Goal: Information Seeking & Learning: Check status

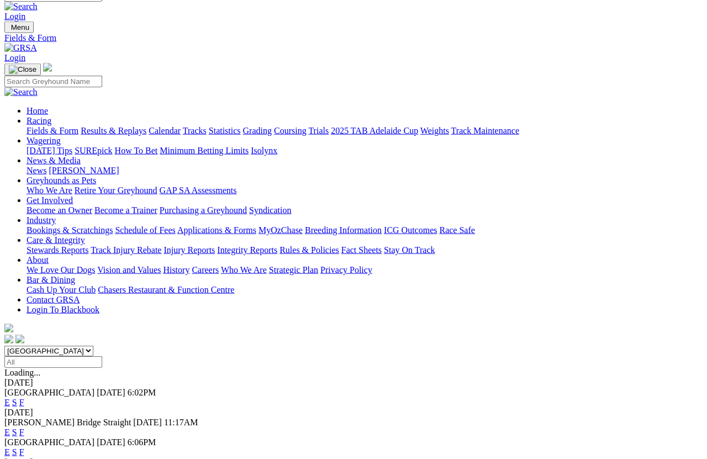
scroll to position [14, 0]
click at [24, 367] on link "F" at bounding box center [21, 432] width 5 height 9
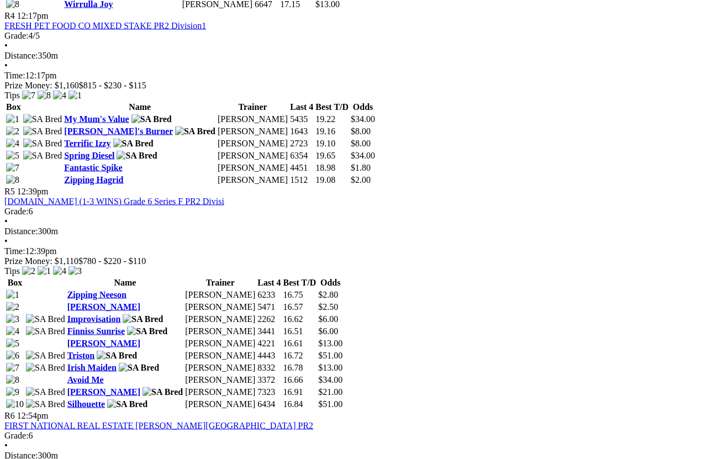
scroll to position [1070, 0]
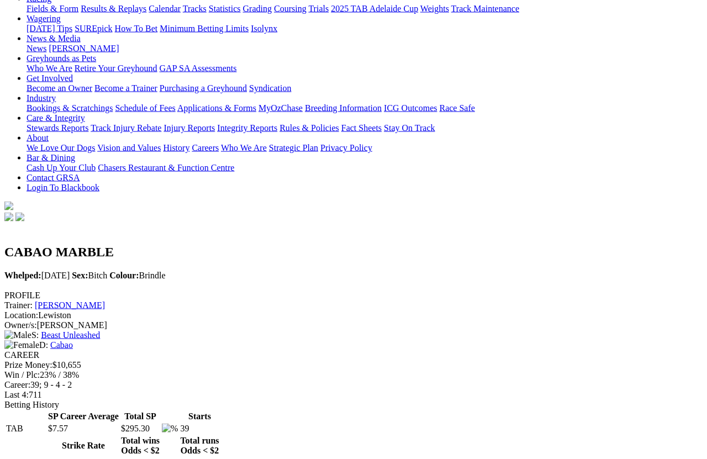
scroll to position [131, 0]
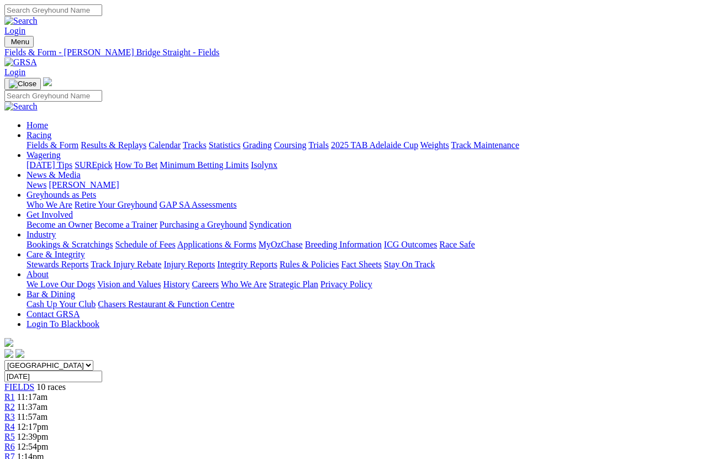
scroll to position [8, 0]
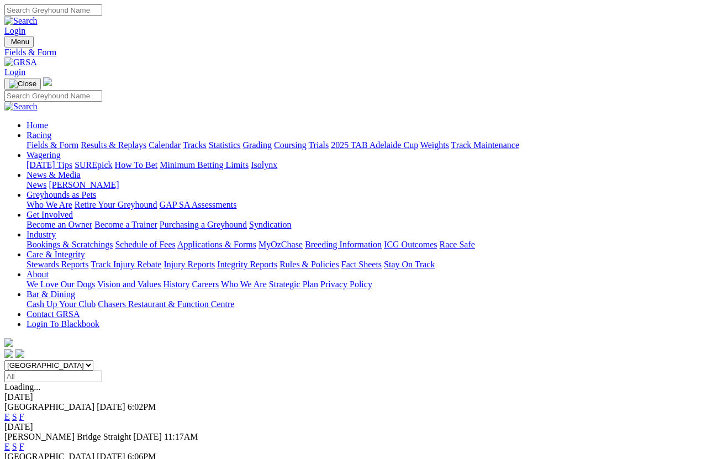
scroll to position [8, 0]
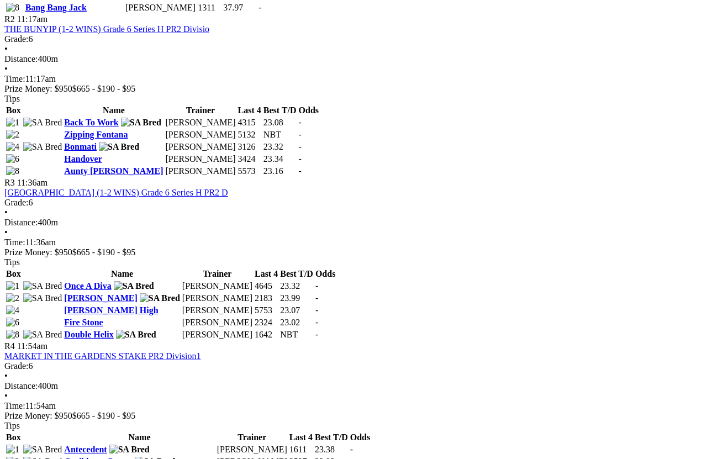
scroll to position [723, 0]
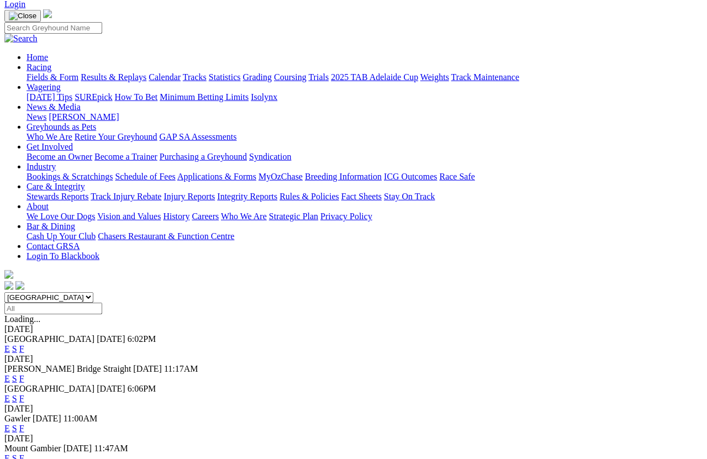
scroll to position [82, 0]
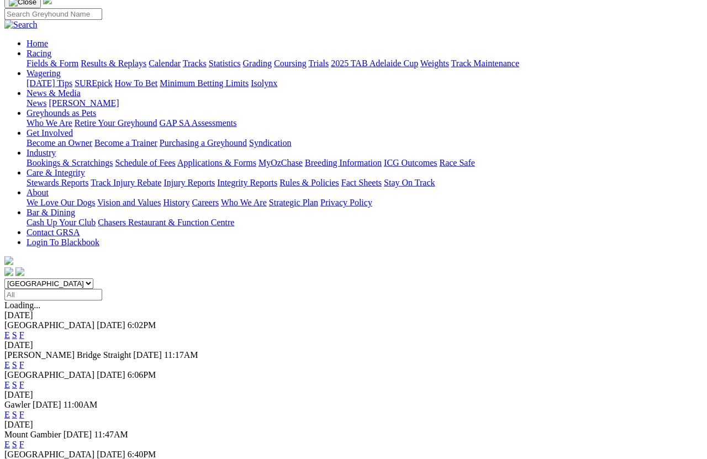
click at [24, 409] on link "F" at bounding box center [21, 444] width 5 height 9
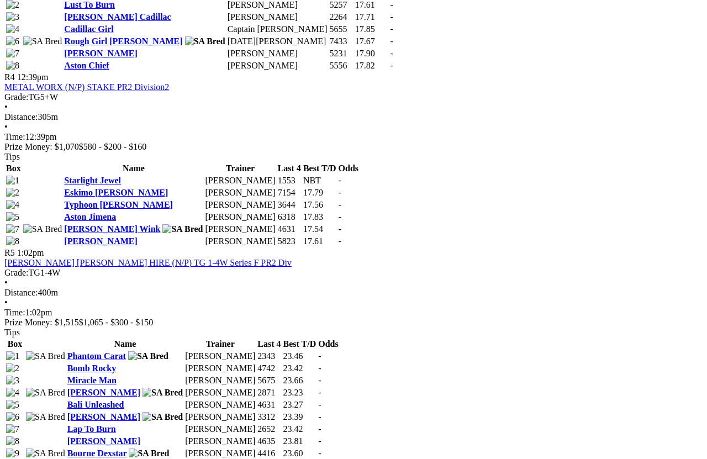
scroll to position [1071, 0]
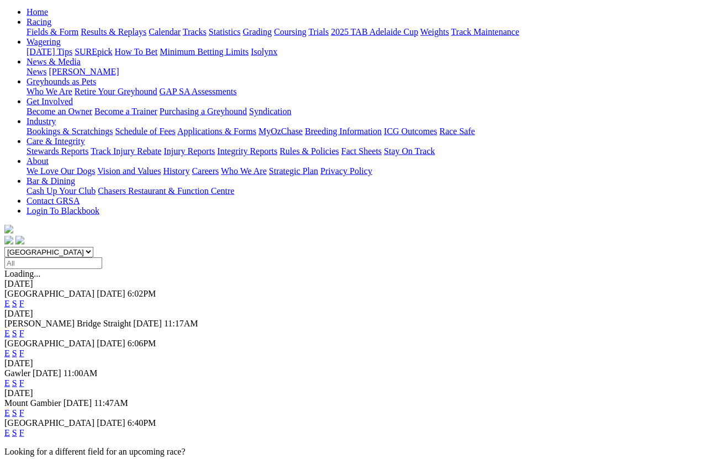
scroll to position [113, 0]
click at [24, 428] on link "F" at bounding box center [21, 432] width 5 height 9
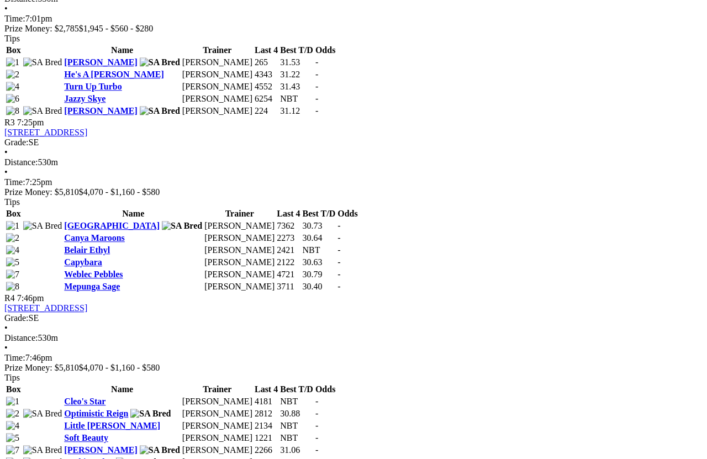
scroll to position [831, 0]
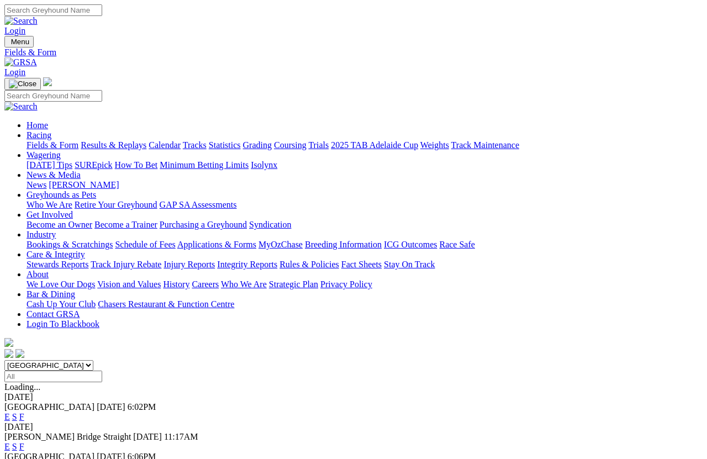
scroll to position [8, 0]
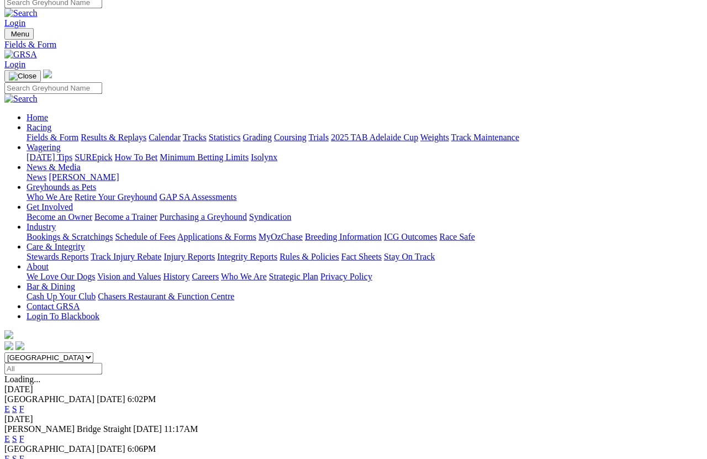
click at [139, 133] on link "Results & Replays" at bounding box center [114, 137] width 66 height 9
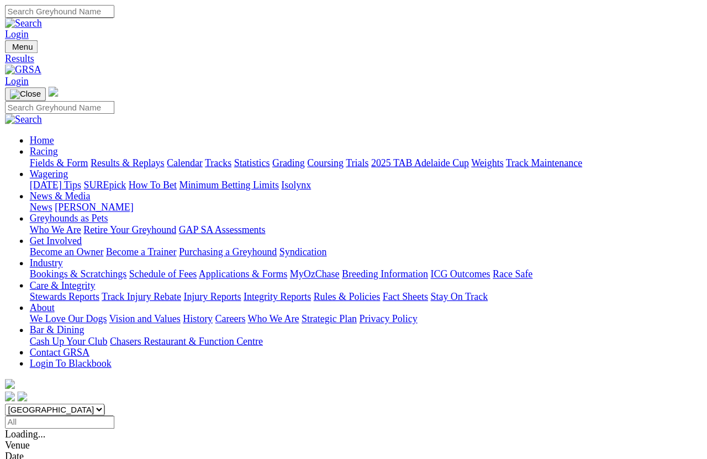
scroll to position [8, 0]
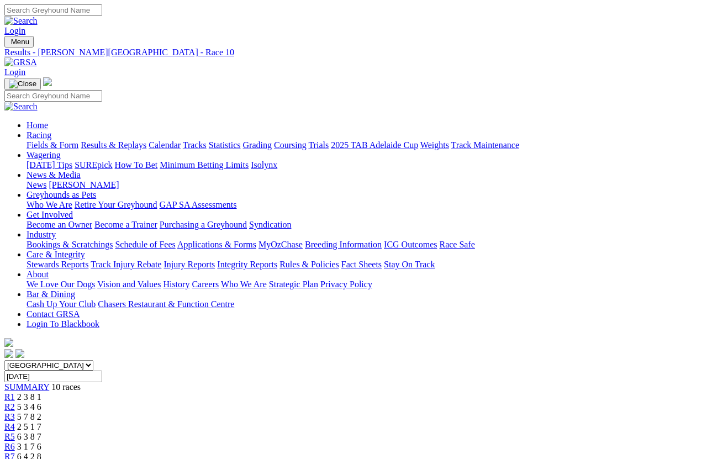
scroll to position [8, 0]
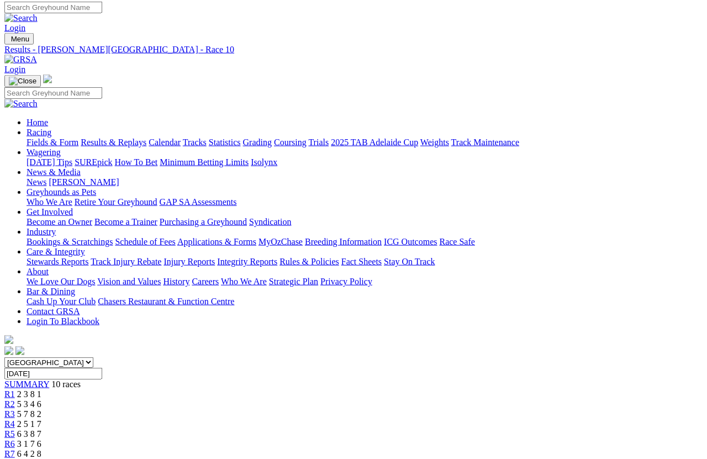
scroll to position [1, 0]
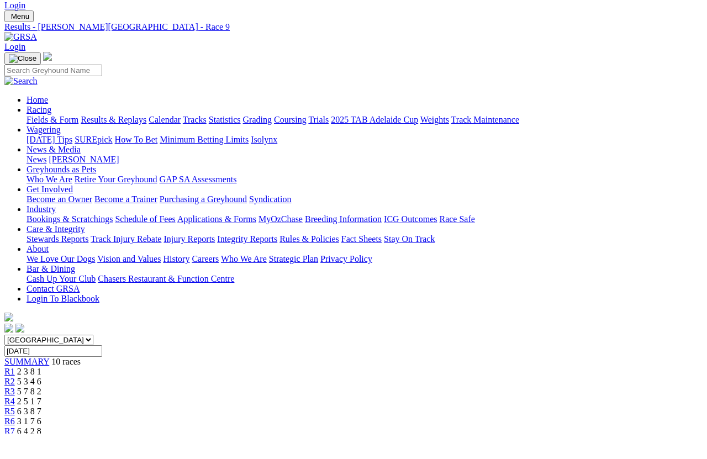
scroll to position [25, 0]
click at [15, 437] on span "R8" at bounding box center [9, 441] width 10 height 9
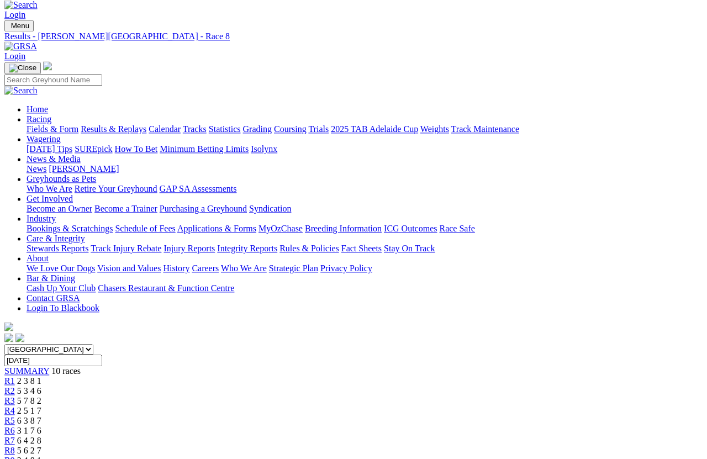
scroll to position [15, 0]
click at [15, 409] on span "R7" at bounding box center [9, 441] width 10 height 9
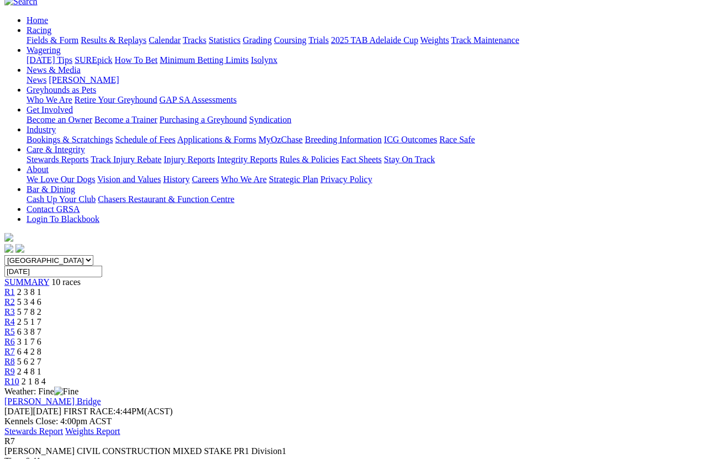
scroll to position [70, 0]
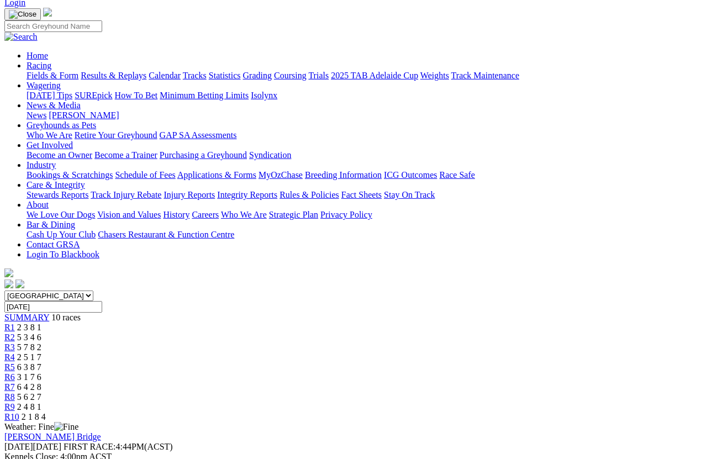
click at [15, 372] on span "R6" at bounding box center [9, 376] width 10 height 9
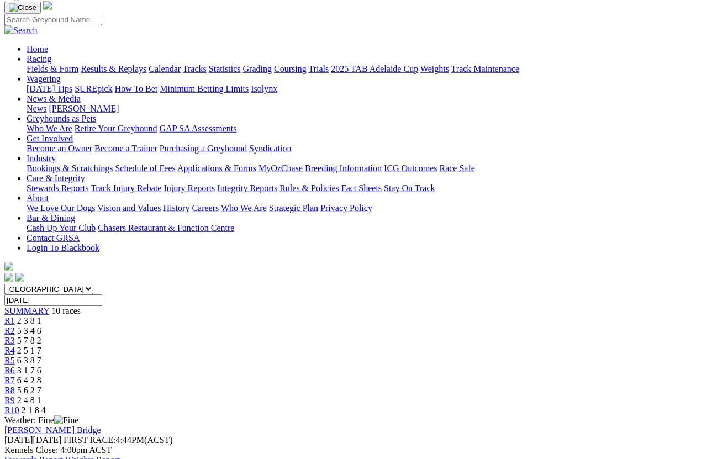
scroll to position [71, 0]
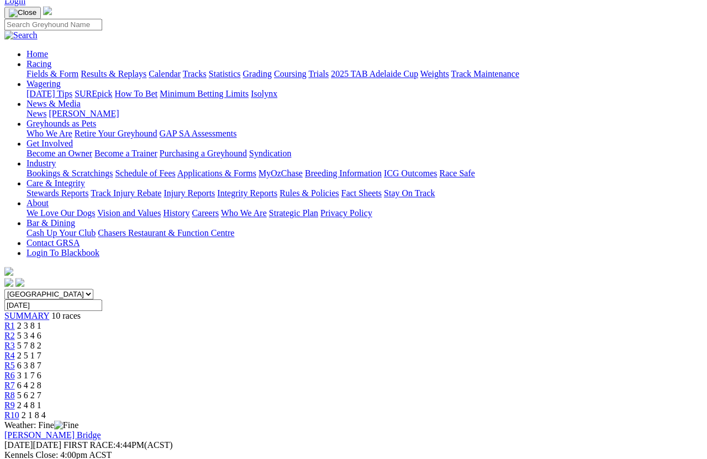
click at [15, 361] on span "R5" at bounding box center [9, 365] width 10 height 9
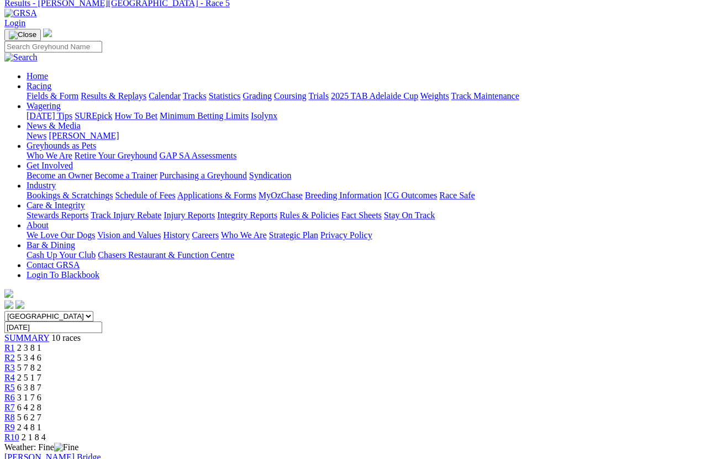
scroll to position [49, 0]
click at [15, 374] on span "R4" at bounding box center [9, 378] width 10 height 9
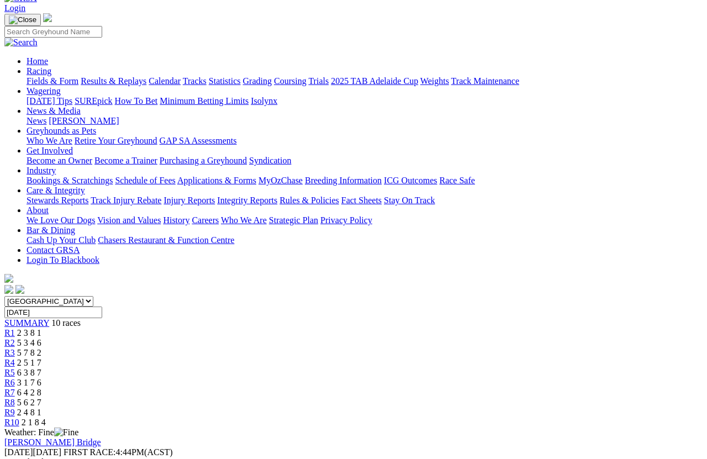
scroll to position [58, 0]
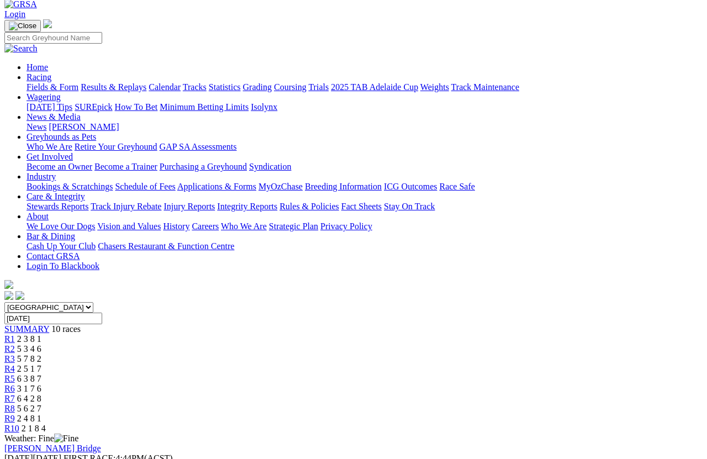
click at [15, 354] on span "R3" at bounding box center [9, 358] width 10 height 9
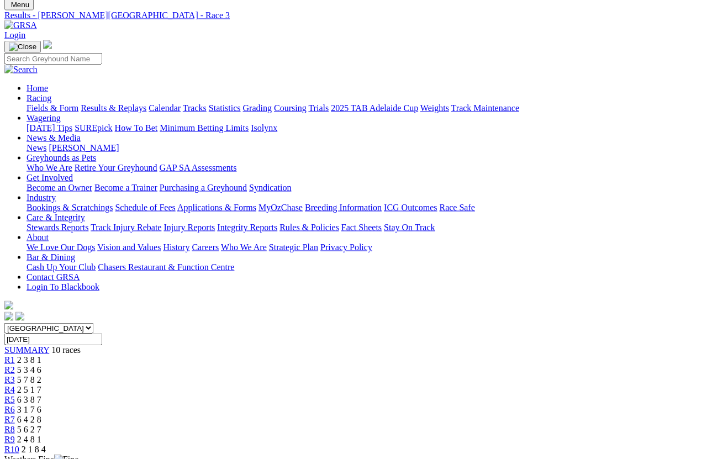
scroll to position [39, 0]
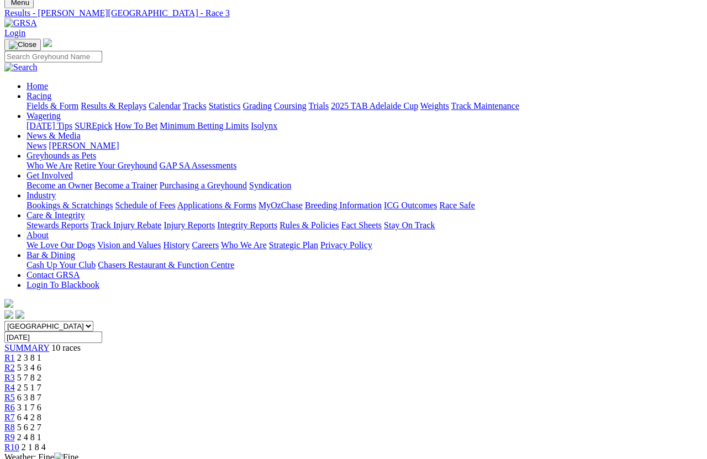
click at [15, 363] on span "R2" at bounding box center [9, 367] width 10 height 9
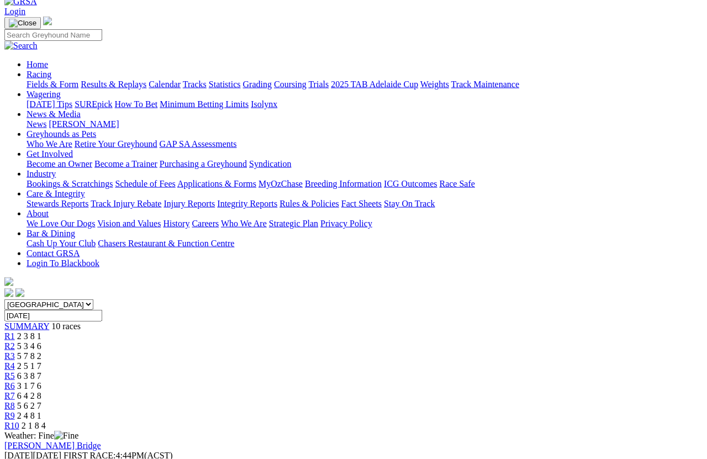
scroll to position [57, 0]
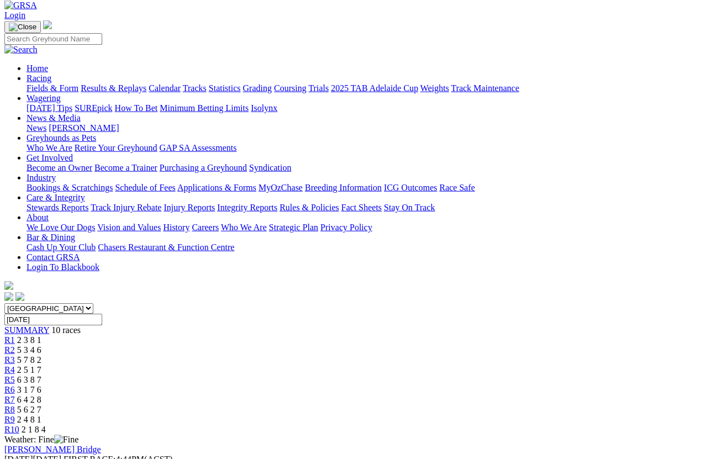
click at [15, 335] on span "R1" at bounding box center [9, 339] width 10 height 9
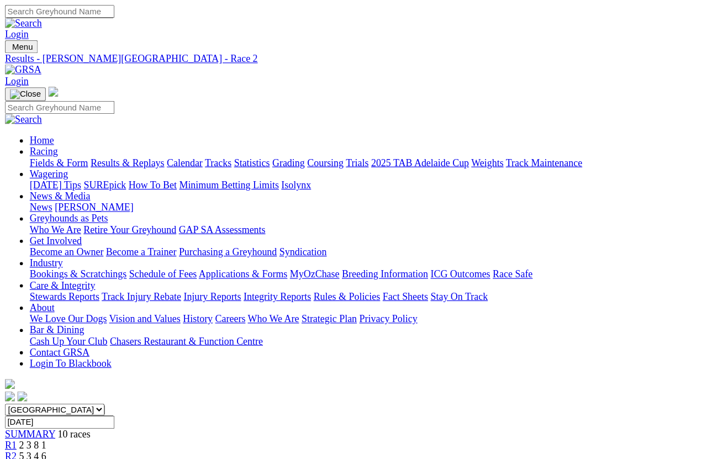
scroll to position [8, 0]
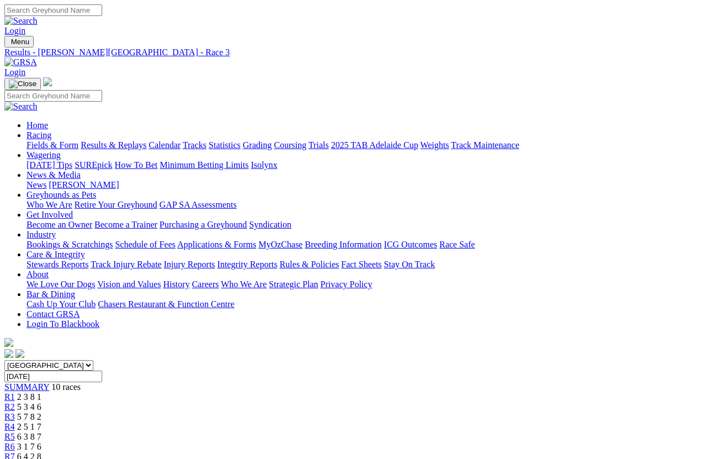
scroll to position [8, 0]
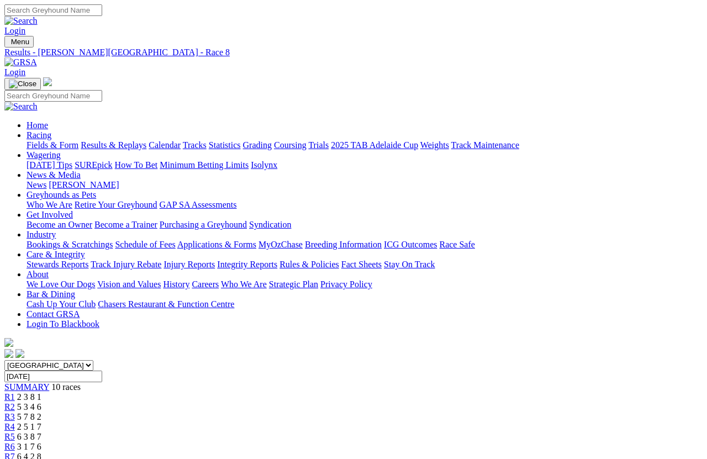
scroll to position [8, 0]
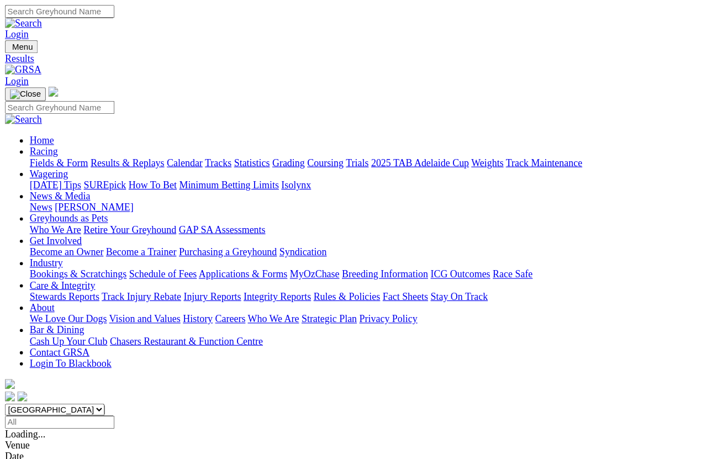
scroll to position [8, 0]
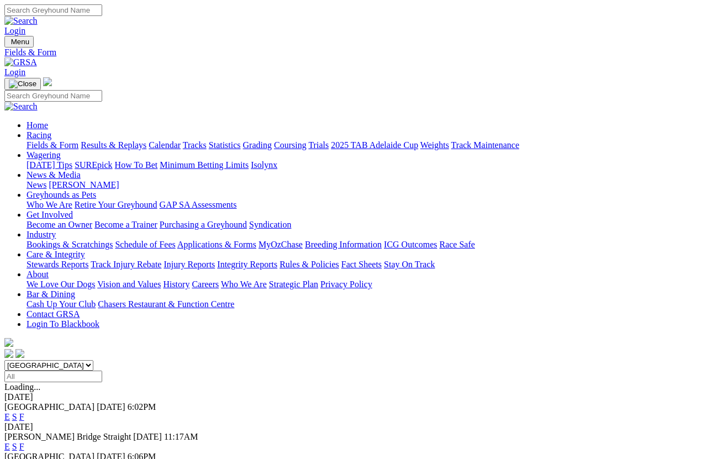
scroll to position [8, 0]
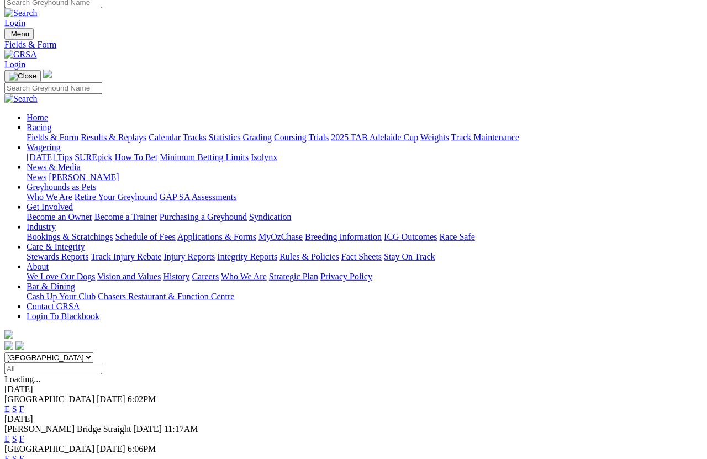
click at [146, 133] on link "Results & Replays" at bounding box center [114, 137] width 66 height 9
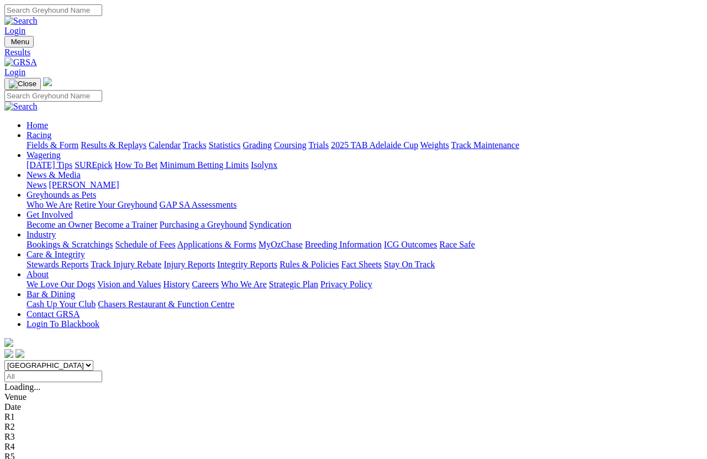
scroll to position [8, 0]
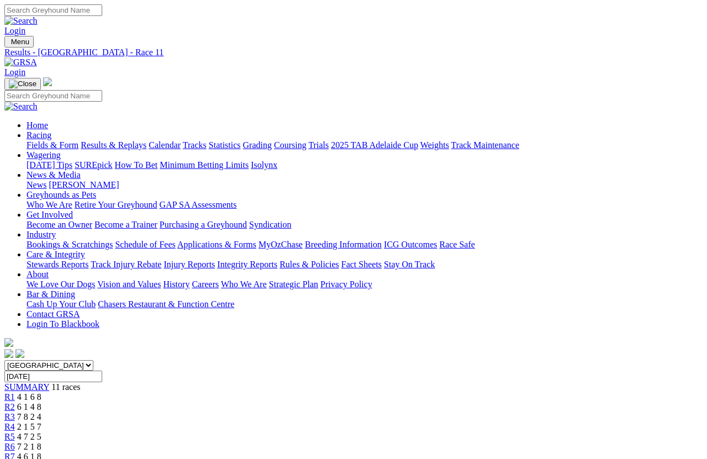
scroll to position [8, 0]
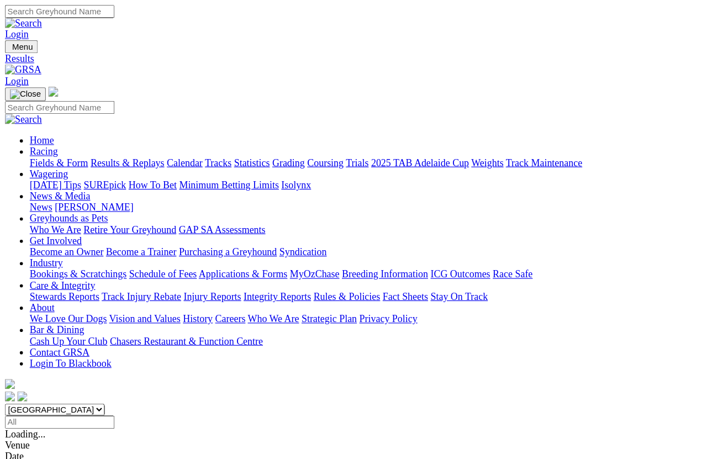
scroll to position [14, 0]
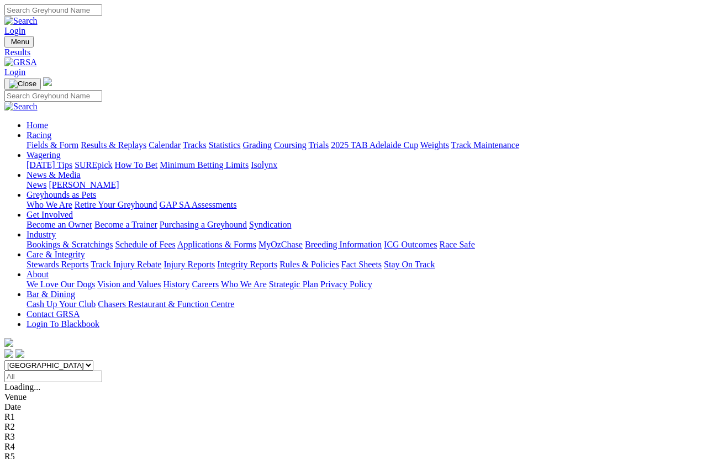
scroll to position [8, 0]
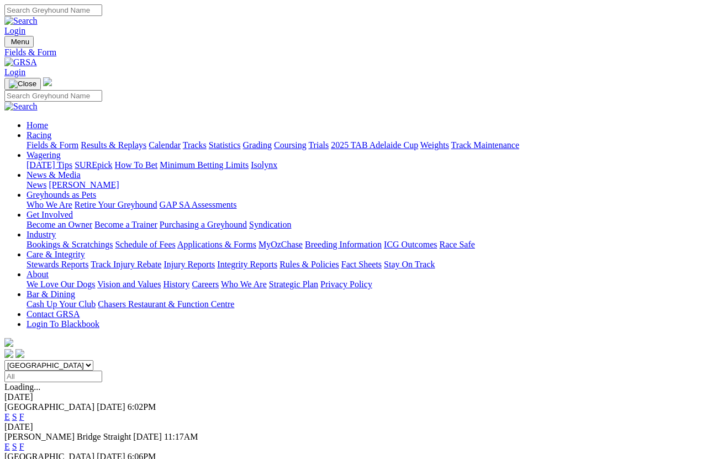
scroll to position [8, 0]
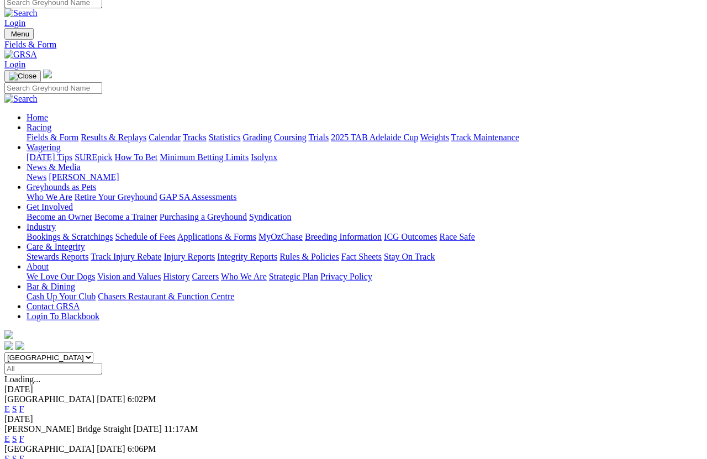
click at [24, 404] on link "F" at bounding box center [21, 408] width 5 height 9
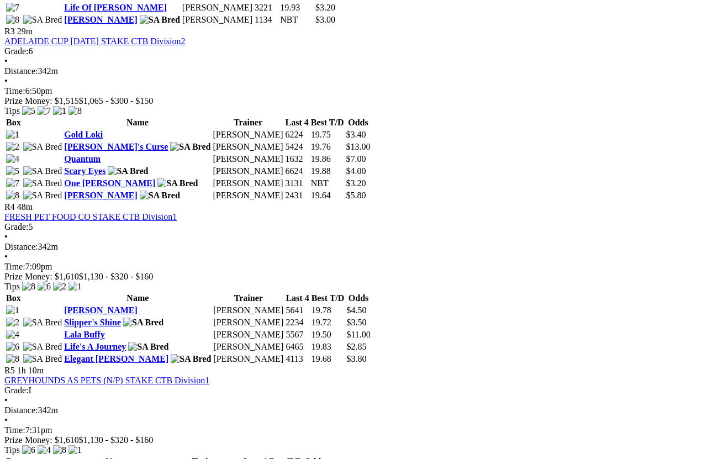
scroll to position [898, 0]
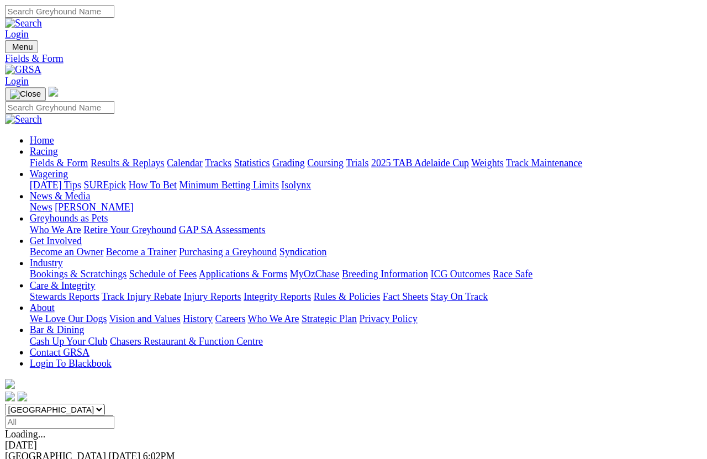
scroll to position [8, 0]
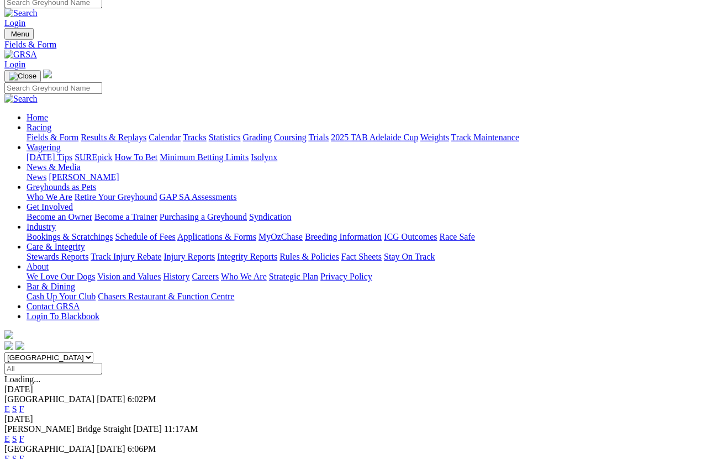
click at [85, 242] on link "Care & Integrity" at bounding box center [56, 246] width 59 height 9
click at [277, 252] on link "Integrity Reports" at bounding box center [247, 256] width 60 height 9
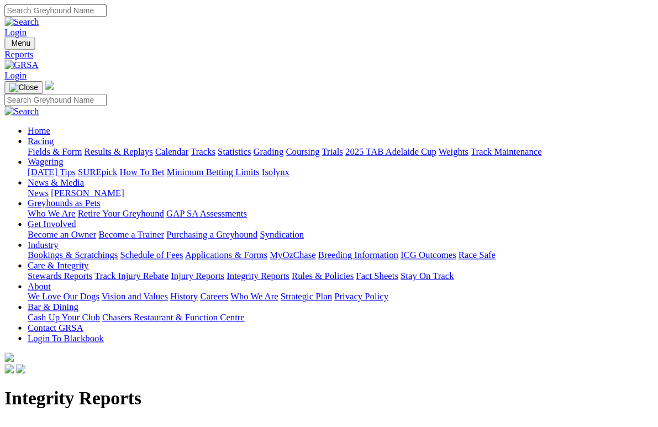
scroll to position [3, 0]
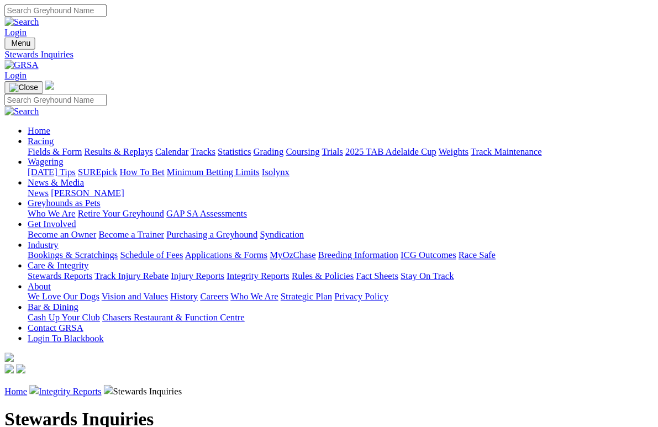
scroll to position [3, 0]
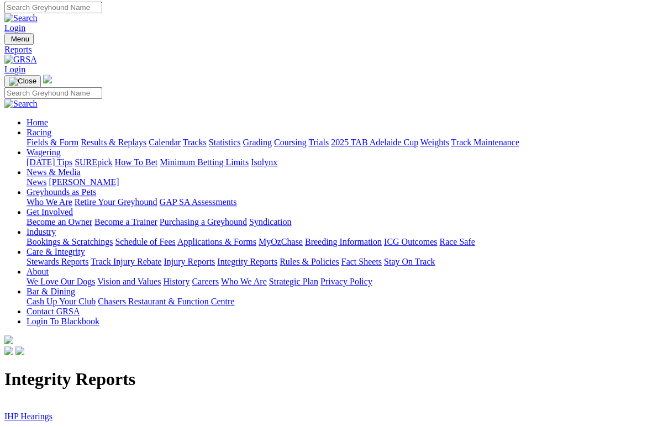
scroll to position [3, 0]
click at [28, 412] on link "IHP Hearings" at bounding box center [28, 416] width 48 height 9
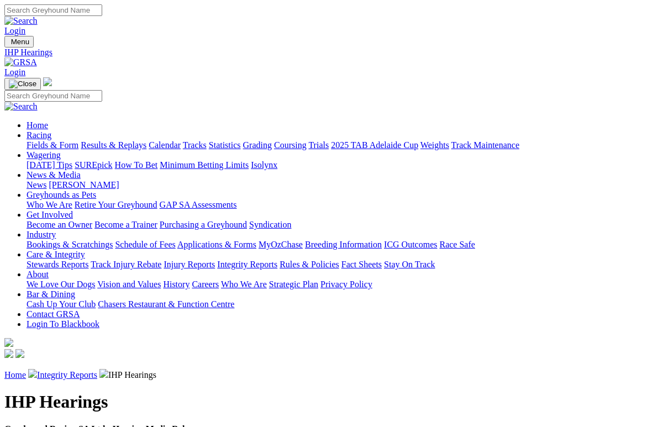
scroll to position [3, 0]
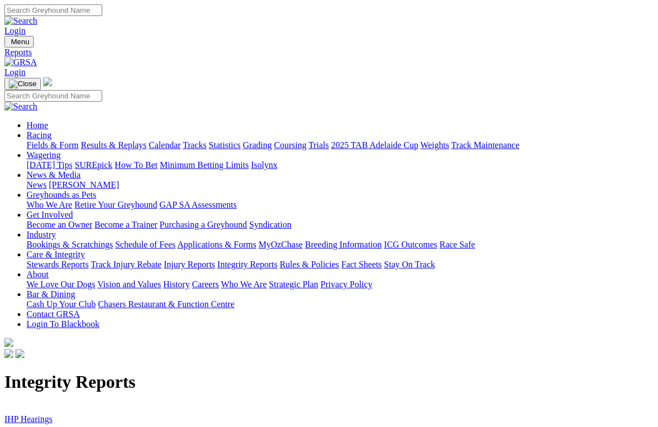
scroll to position [3, 0]
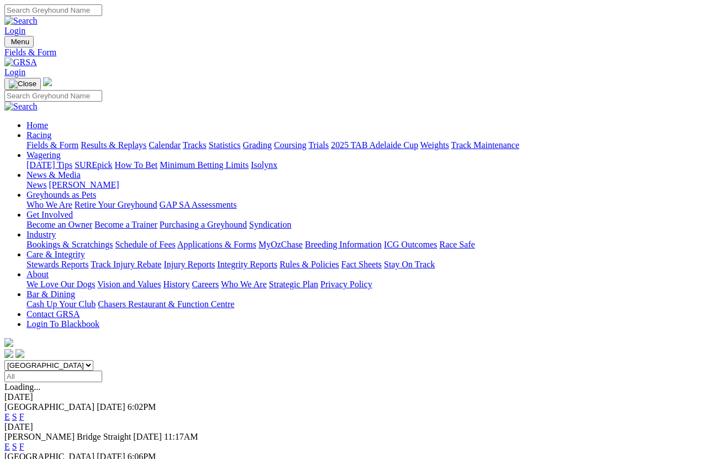
scroll to position [8, 0]
